Goal: Information Seeking & Learning: Learn about a topic

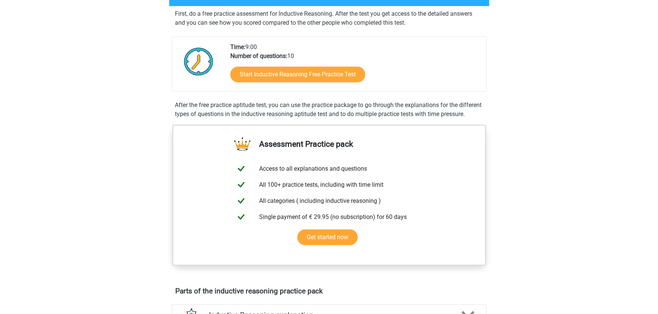
scroll to position [150, 0]
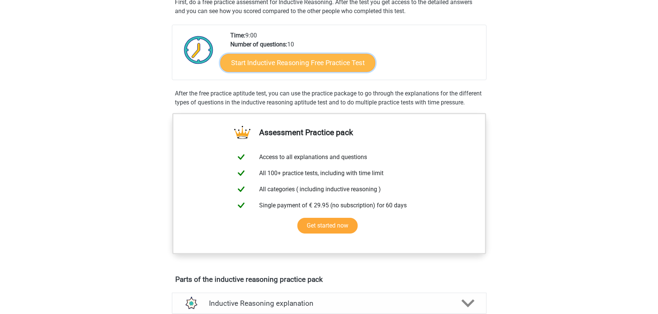
click at [330, 70] on link "Start Inductive Reasoning Free Practice Test" at bounding box center [297, 63] width 155 height 18
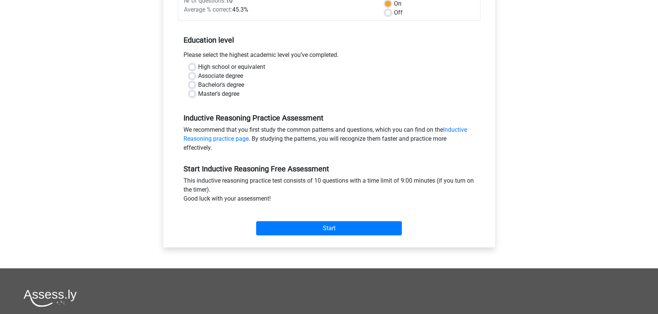
scroll to position [112, 0]
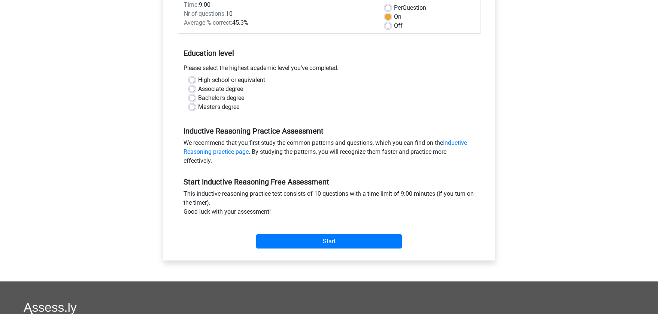
click at [198, 79] on label "High school or equivalent" at bounding box center [231, 80] width 67 height 9
click at [191, 79] on input "High school or equivalent" at bounding box center [192, 79] width 6 height 7
radio input "true"
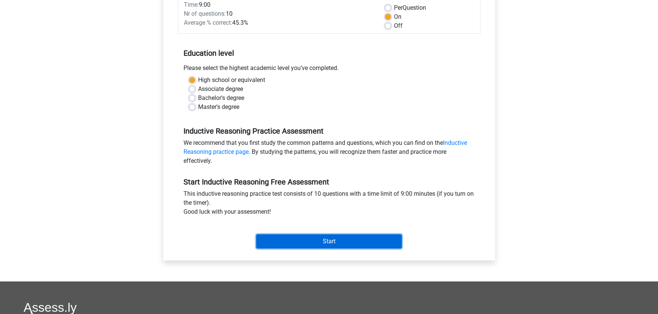
click at [352, 236] on input "Start" at bounding box center [329, 241] width 146 height 14
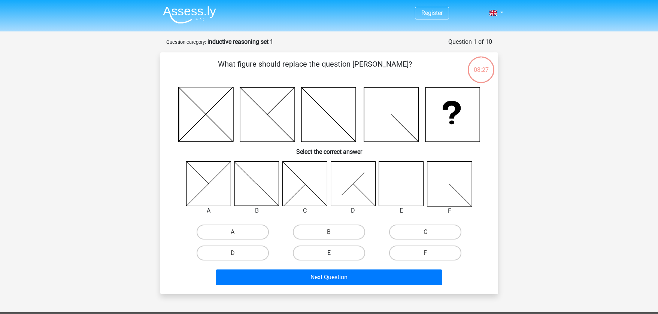
click at [315, 255] on label "E" at bounding box center [329, 253] width 72 height 15
click at [329, 255] on input "E" at bounding box center [331, 255] width 5 height 5
radio input "true"
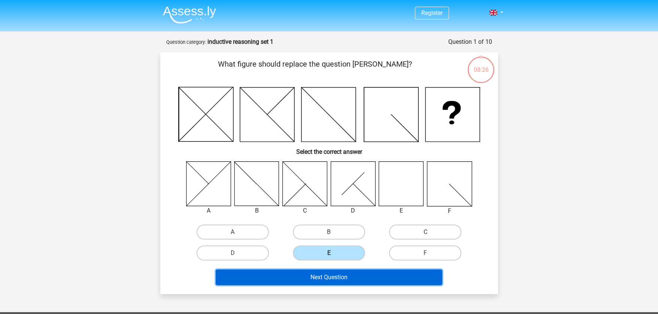
click at [319, 273] on button "Next Question" at bounding box center [329, 278] width 227 height 16
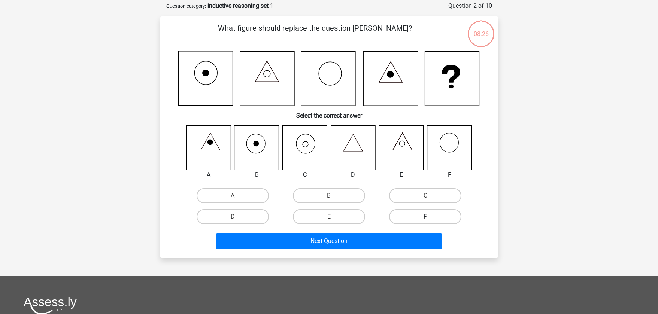
scroll to position [37, 0]
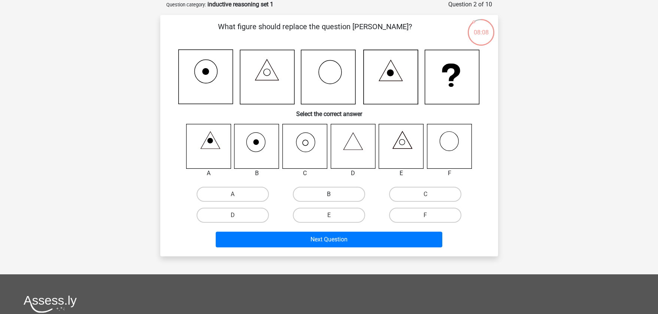
click at [315, 195] on label "B" at bounding box center [329, 194] width 72 height 15
click at [329, 195] on input "B" at bounding box center [331, 196] width 5 height 5
radio input "true"
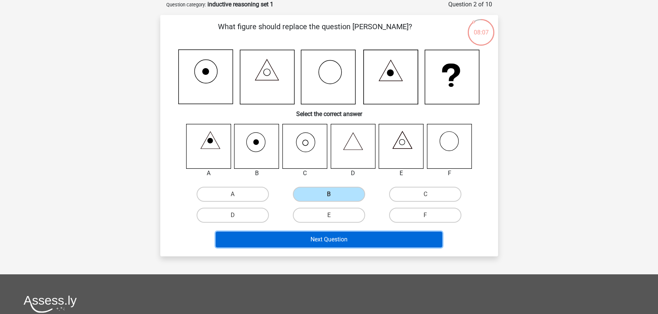
click at [329, 242] on button "Next Question" at bounding box center [329, 240] width 227 height 16
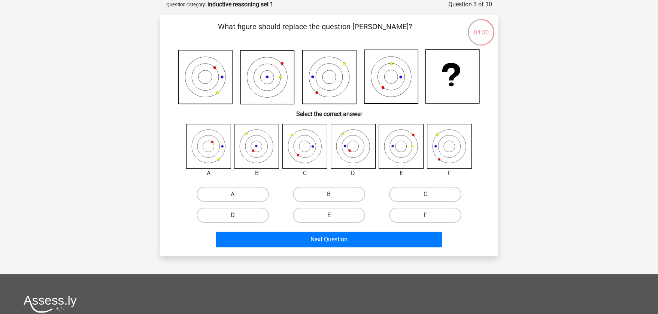
click at [255, 155] on icon at bounding box center [256, 146] width 45 height 45
click at [305, 197] on label "B" at bounding box center [329, 194] width 72 height 15
click at [329, 197] on input "B" at bounding box center [331, 196] width 5 height 5
radio input "true"
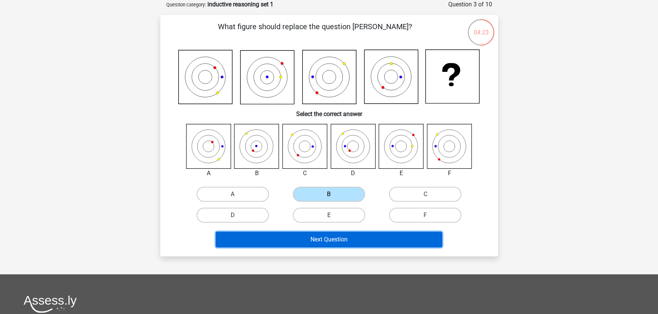
click at [328, 238] on button "Next Question" at bounding box center [329, 240] width 227 height 16
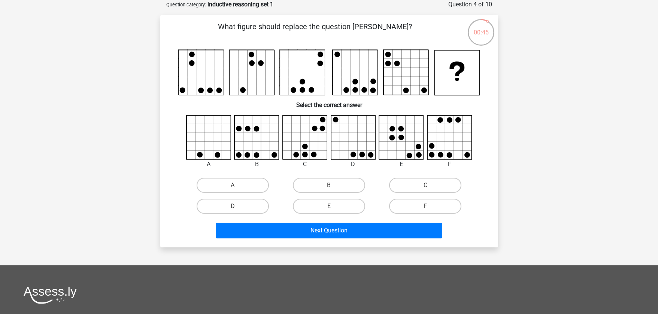
click at [547, 46] on div "Register Nederlands English" at bounding box center [329, 213] width 658 height 501
click at [511, 112] on div "Register Nederlands English" at bounding box center [329, 213] width 658 height 501
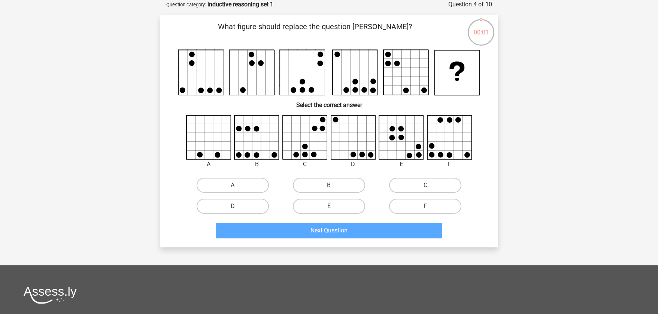
click at [531, 110] on div "Register Nederlands English" at bounding box center [329, 213] width 658 height 501
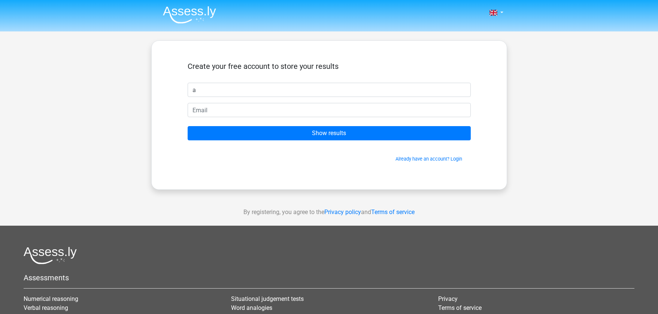
type input "a"
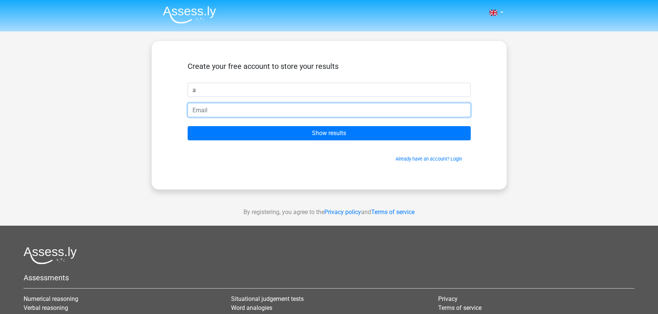
click at [295, 115] on input "email" at bounding box center [329, 110] width 283 height 14
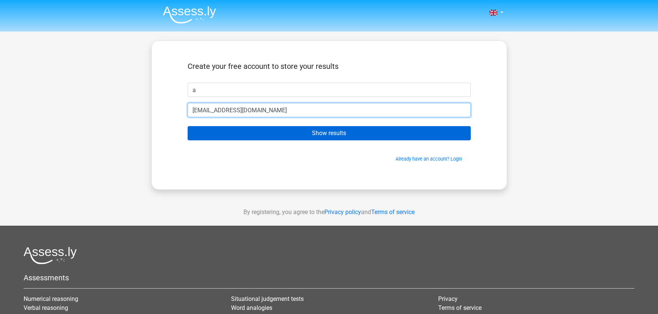
type input "abc.123@gmail.com"
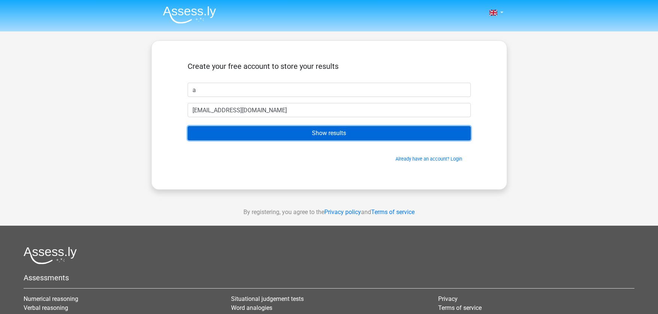
click at [308, 138] on input "Show results" at bounding box center [329, 133] width 283 height 14
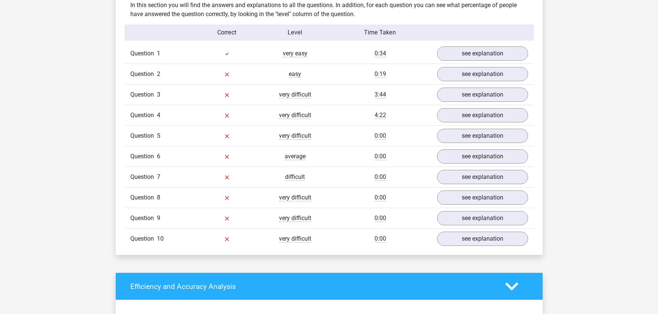
scroll to position [599, 0]
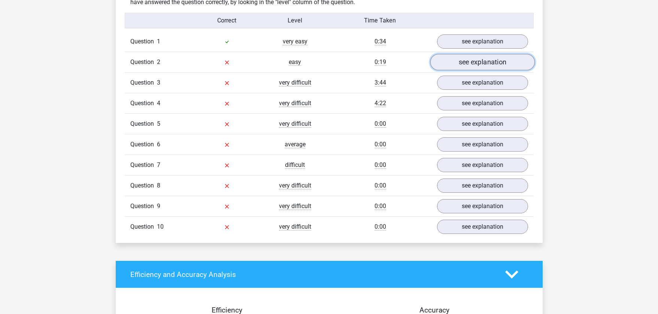
click at [491, 62] on link "see explanation" at bounding box center [482, 62] width 104 height 16
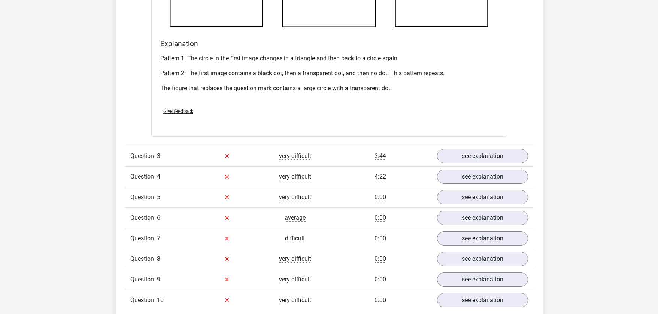
scroll to position [974, 0]
click at [470, 152] on link "see explanation" at bounding box center [482, 156] width 104 height 16
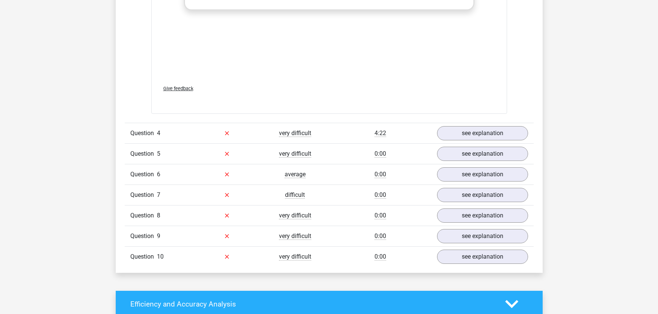
scroll to position [1685, 0]
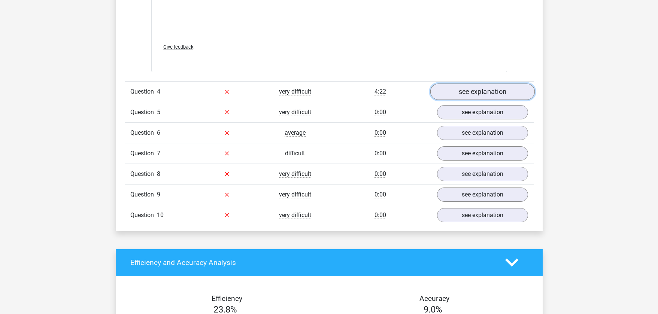
click at [461, 91] on link "see explanation" at bounding box center [482, 91] width 104 height 16
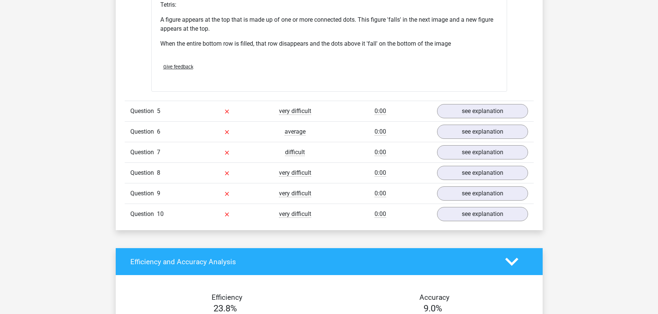
scroll to position [2172, 0]
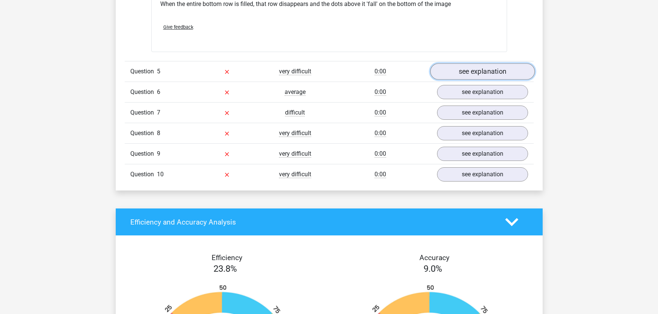
click at [469, 71] on link "see explanation" at bounding box center [482, 71] width 104 height 16
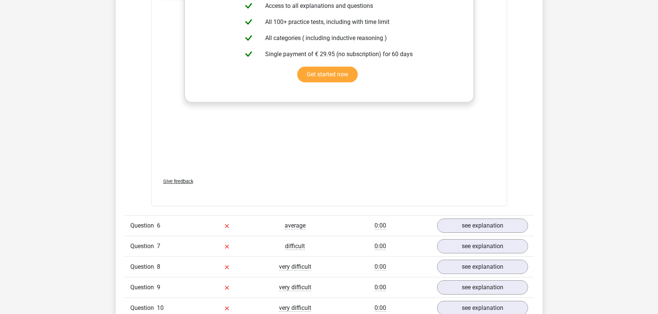
scroll to position [2733, 0]
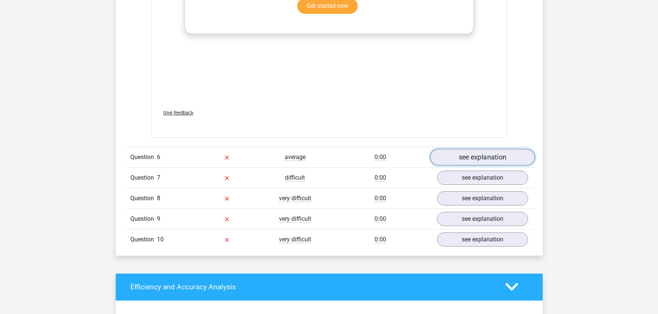
click at [459, 158] on link "see explanation" at bounding box center [482, 157] width 104 height 16
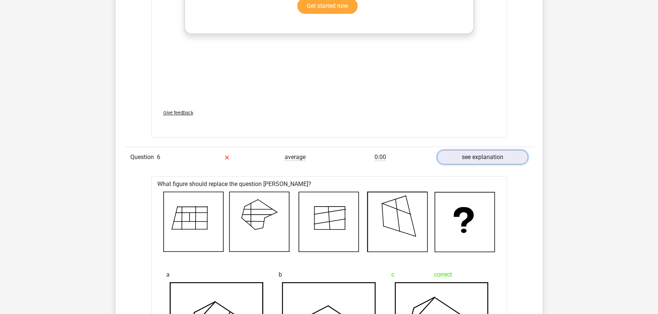
scroll to position [2696, 0]
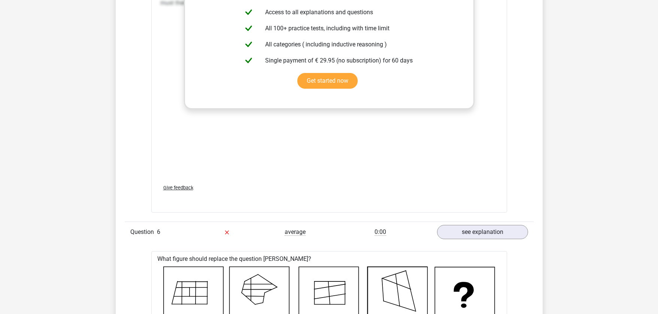
drag, startPoint x: 547, startPoint y: 246, endPoint x: 379, endPoint y: 168, distance: 185.6
click at [379, 168] on div "The circle first turns three quarters counterclockwise (shown by the arrow on t…" at bounding box center [329, 66] width 338 height 225
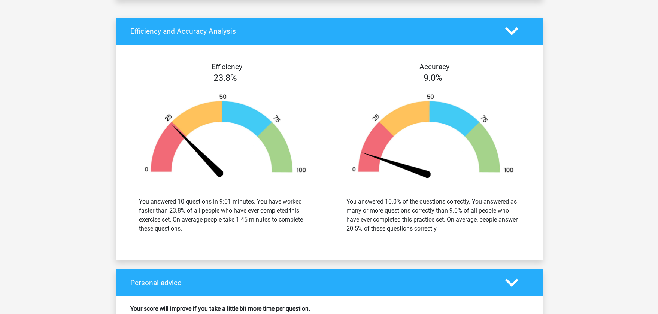
scroll to position [3482, 0]
